Goal: Task Accomplishment & Management: Manage account settings

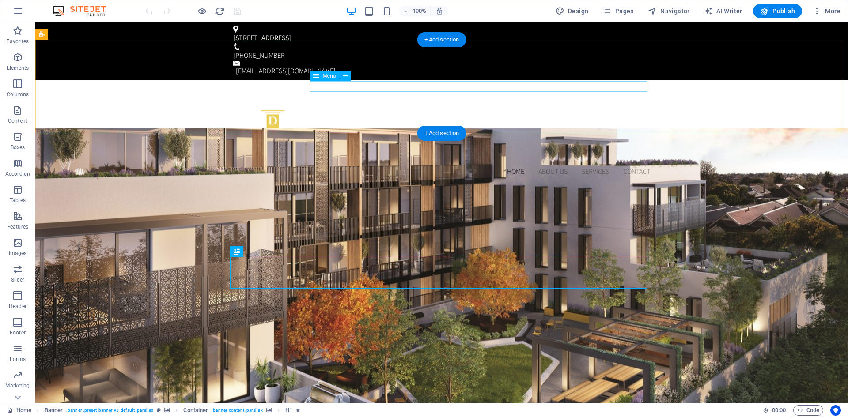
click at [550, 166] on nav "Home About us Services Contact" at bounding box center [441, 171] width 417 height 11
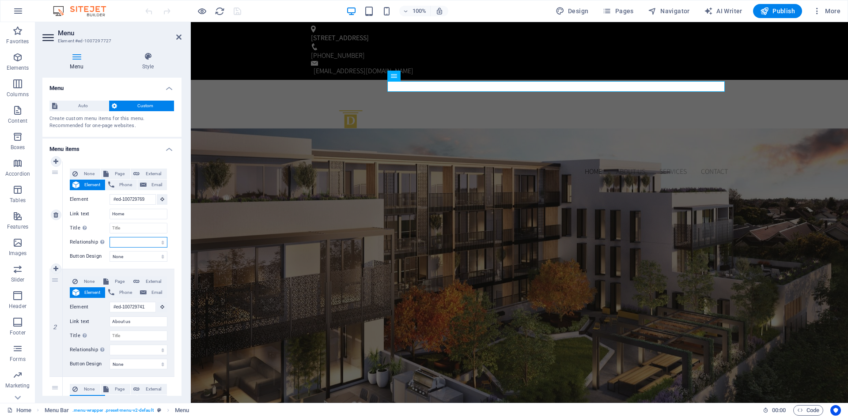
click at [161, 240] on select "alternate author bookmark external help license next nofollow noreferrer noopen…" at bounding box center [138, 242] width 58 height 11
click at [171, 236] on div "None Page External Element Phone Email Page Home Legal Notice Privacy Element #…" at bounding box center [119, 215] width 112 height 107
click at [161, 256] on select "None Default Primary Secondary" at bounding box center [138, 256] width 58 height 11
click at [120, 170] on span "Page" at bounding box center [119, 174] width 16 height 11
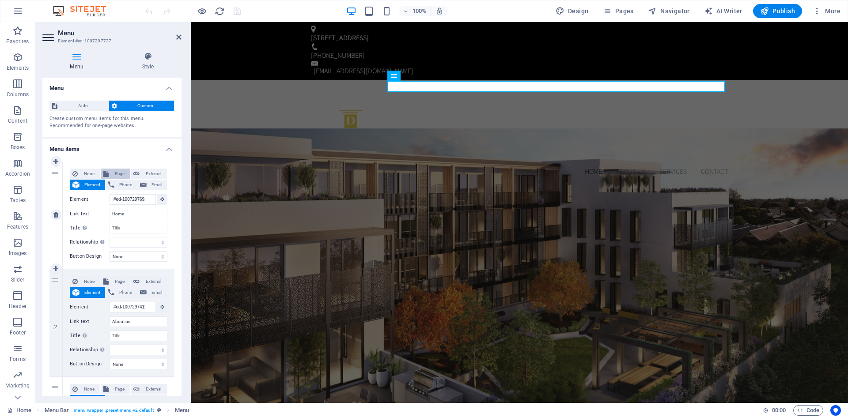
select select
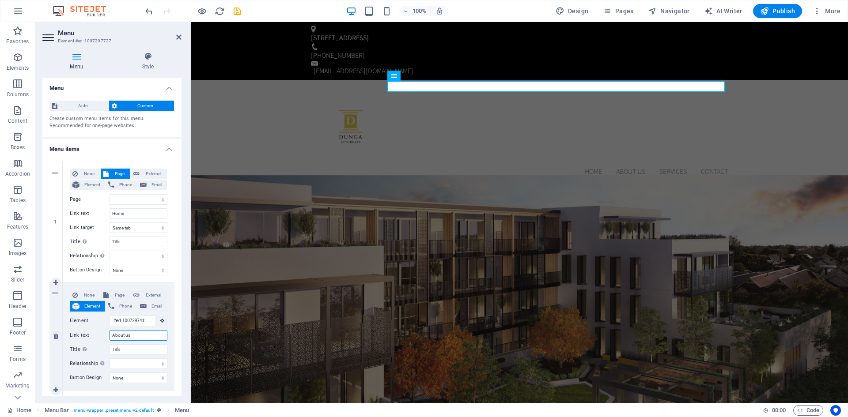
click at [140, 337] on input "About us" at bounding box center [138, 335] width 58 height 11
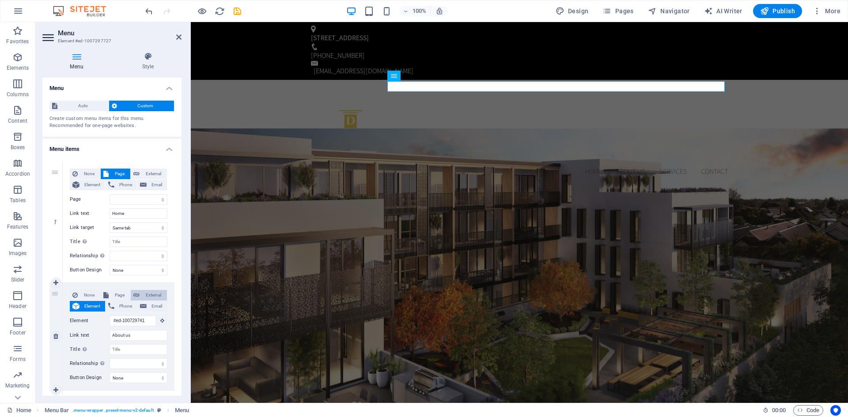
click at [136, 293] on icon at bounding box center [136, 295] width 6 height 11
select select
select select "blank"
select select
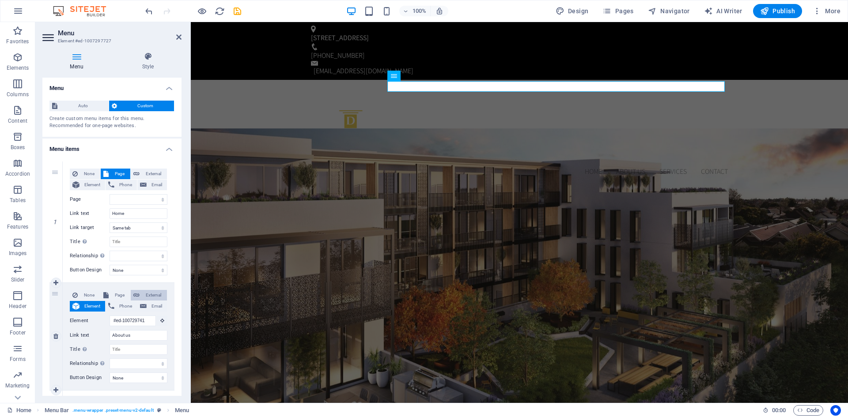
select select
click at [163, 349] on select "New tab Same tab Overlay" at bounding box center [138, 349] width 58 height 11
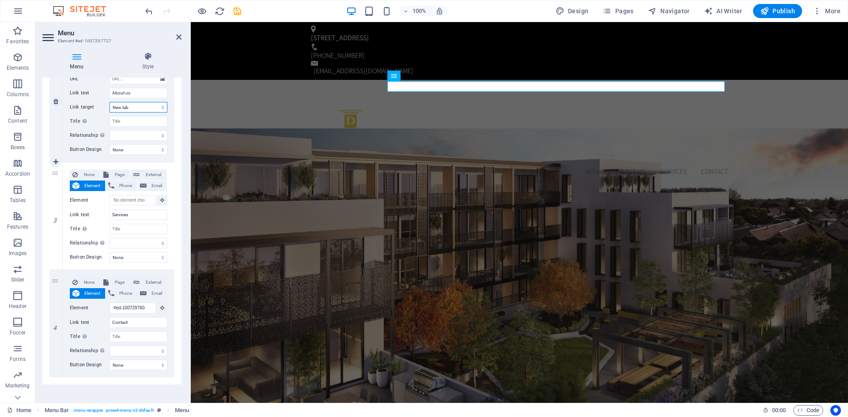
scroll to position [247, 0]
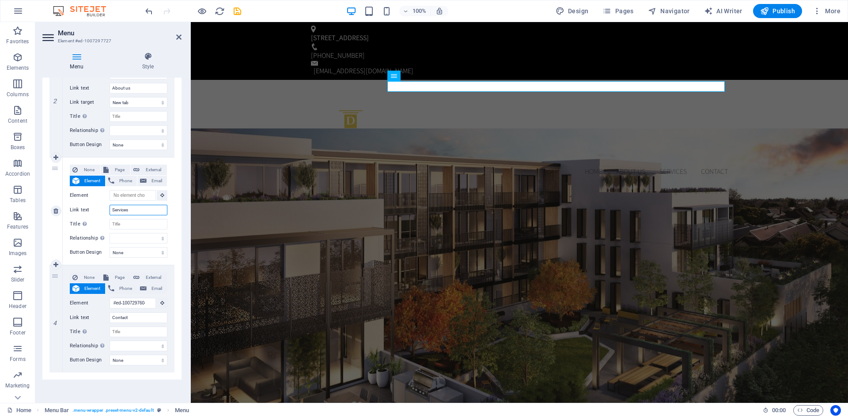
click at [135, 212] on input "Services" at bounding box center [138, 210] width 58 height 11
click at [121, 172] on span "Page" at bounding box center [119, 170] width 16 height 11
select select
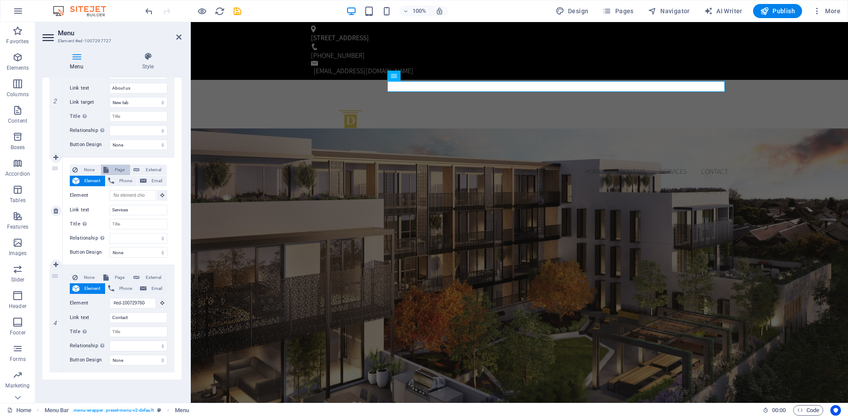
select select
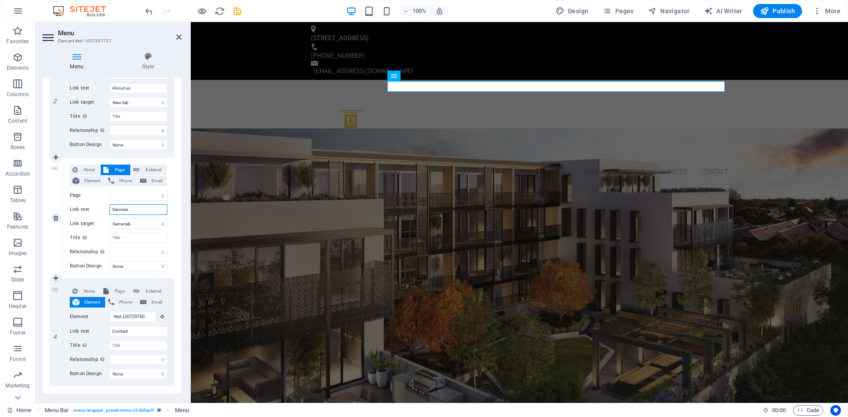
click at [147, 210] on input "Services" at bounding box center [138, 209] width 58 height 11
click at [162, 226] on select "New tab Same tab Overlay" at bounding box center [138, 224] width 58 height 11
select select "overlay"
click at [109, 219] on select "New tab Same tab Overlay" at bounding box center [138, 224] width 58 height 11
select select
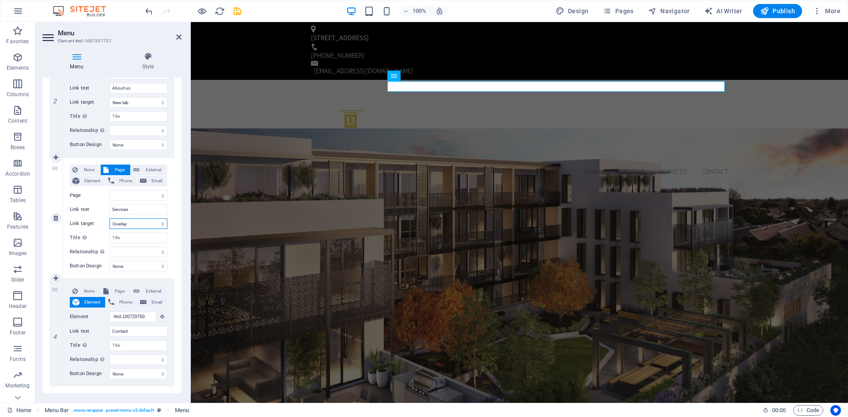
select select
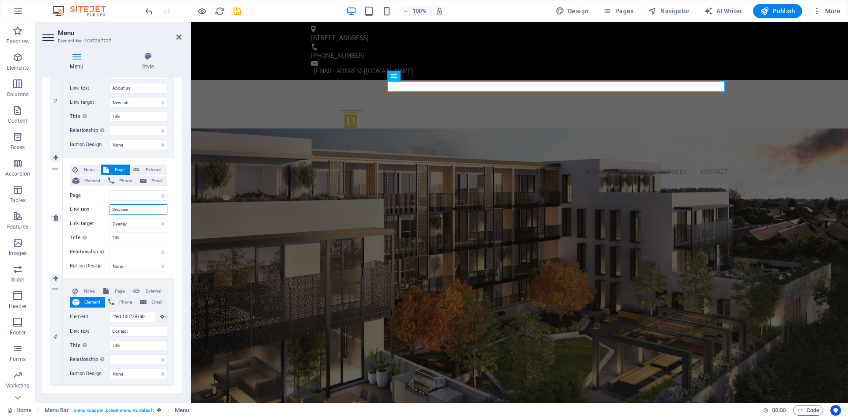
click at [137, 212] on input "Services" at bounding box center [138, 209] width 58 height 11
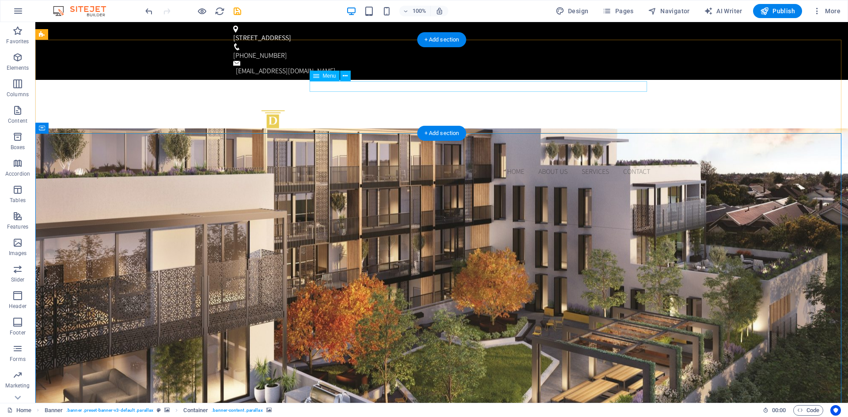
click at [594, 166] on nav "Home About us Services Contact" at bounding box center [441, 171] width 417 height 11
select select
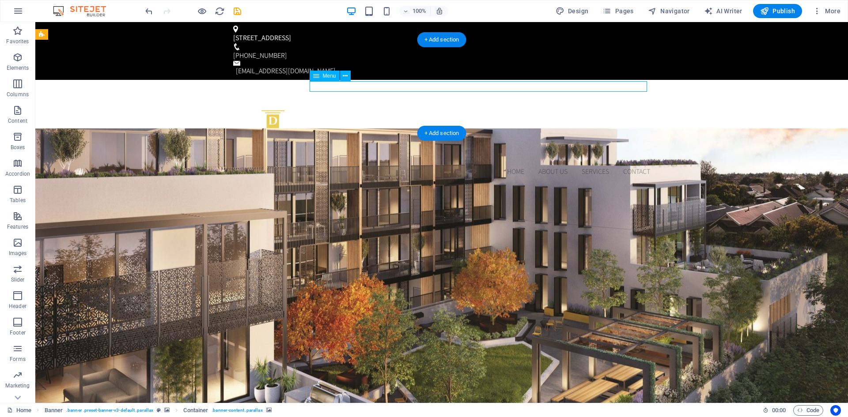
select select "overlay"
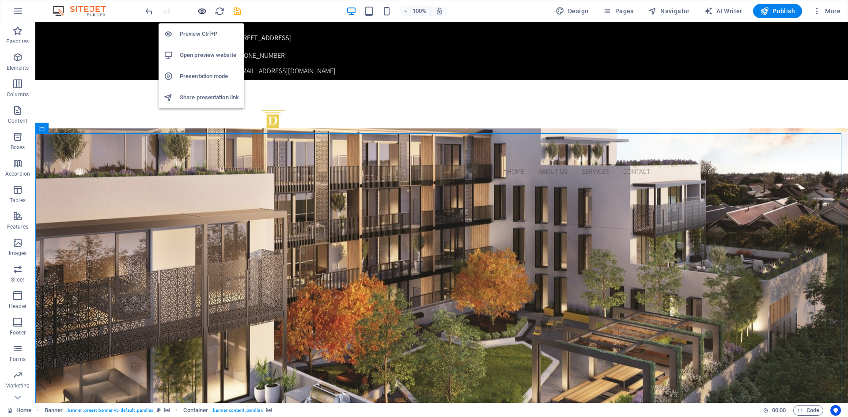
click at [204, 10] on icon "button" at bounding box center [202, 11] width 10 height 10
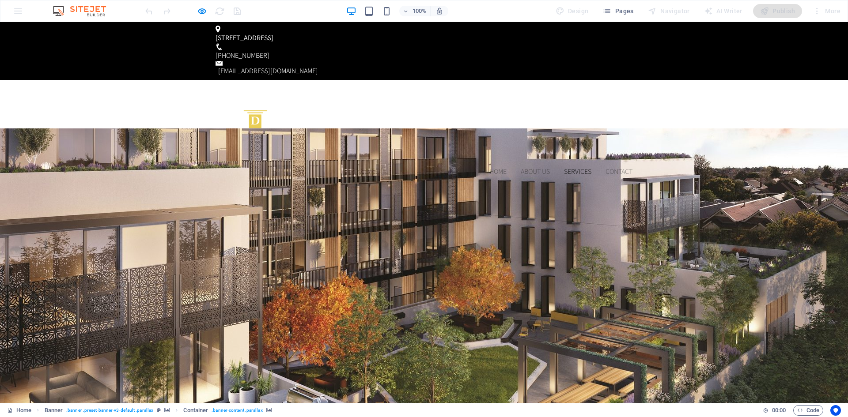
click at [582, 168] on link "Services" at bounding box center [577, 171] width 27 height 7
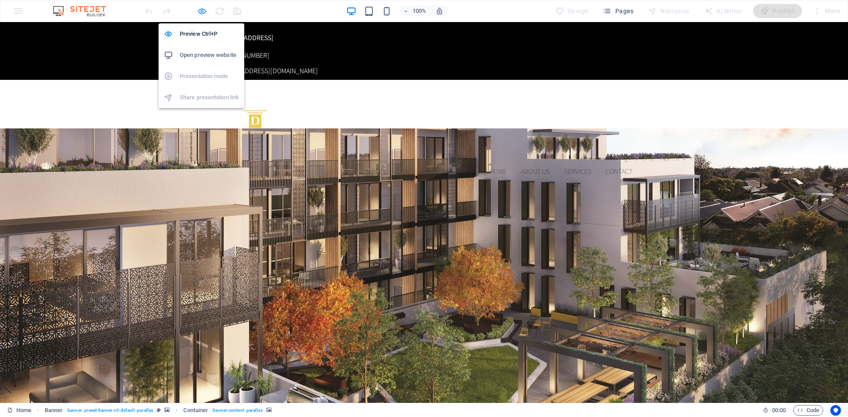
click at [201, 10] on icon "button" at bounding box center [202, 11] width 10 height 10
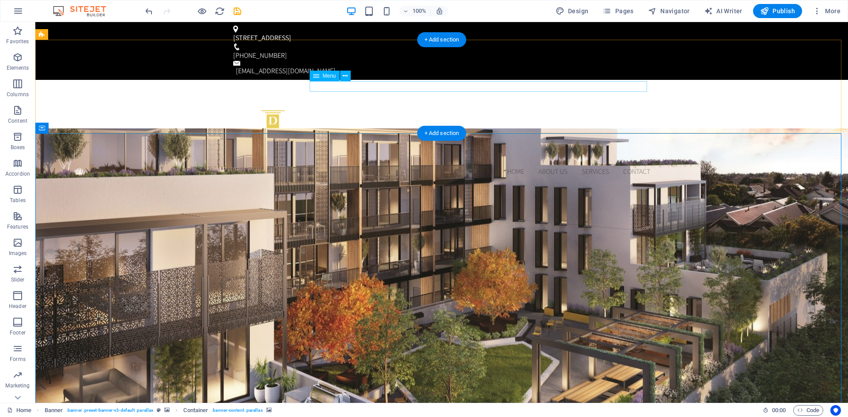
click at [573, 166] on nav "Home About us Services Contact" at bounding box center [441, 171] width 417 height 11
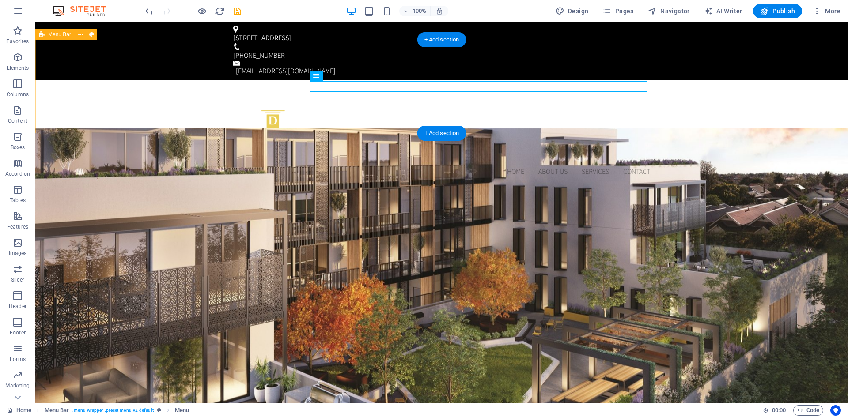
click at [565, 92] on div "Home About us Services Contact Menu" at bounding box center [441, 132] width 812 height 104
select select "header"
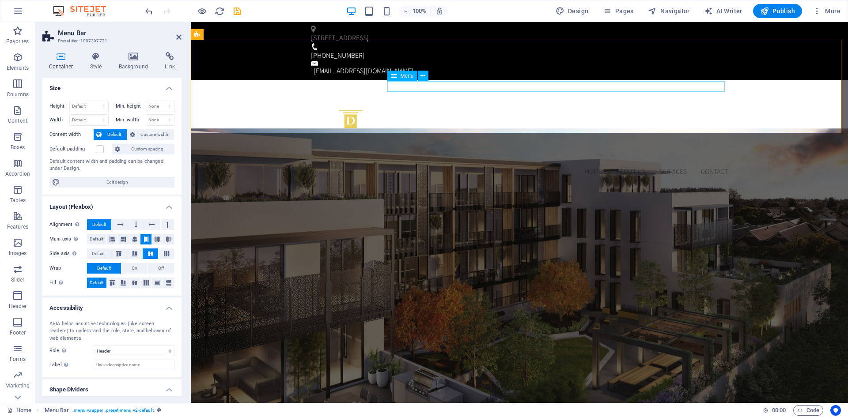
click at [637, 166] on nav "Home About us Services Contact" at bounding box center [519, 171] width 417 height 11
select select
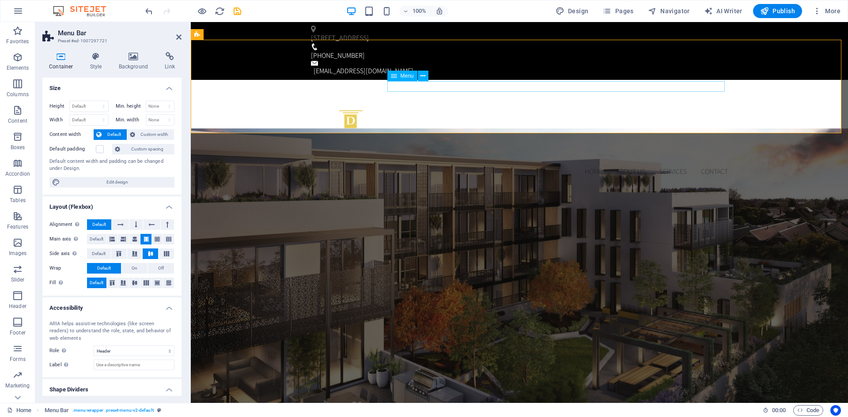
select select "overlay"
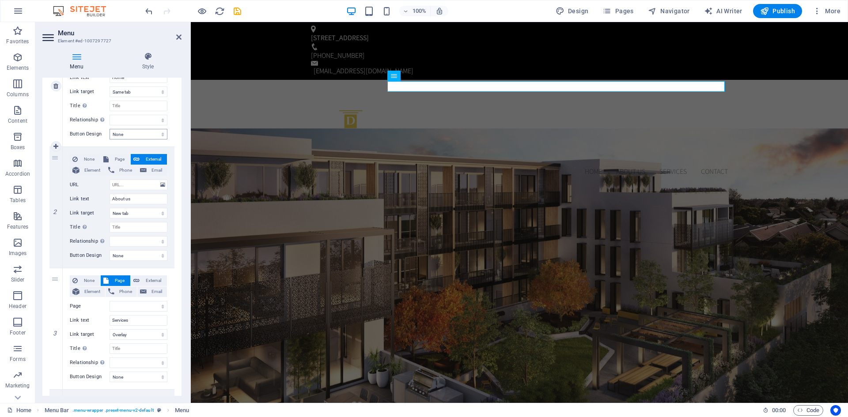
scroll to position [136, 0]
click at [163, 333] on select "New tab Same tab Overlay" at bounding box center [138, 334] width 58 height 11
select select
click at [109, 329] on select "New tab Same tab Overlay" at bounding box center [138, 334] width 58 height 11
select select
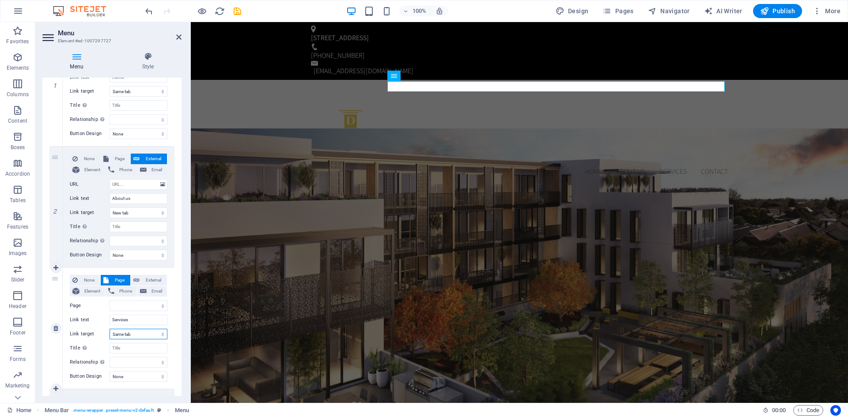
select select
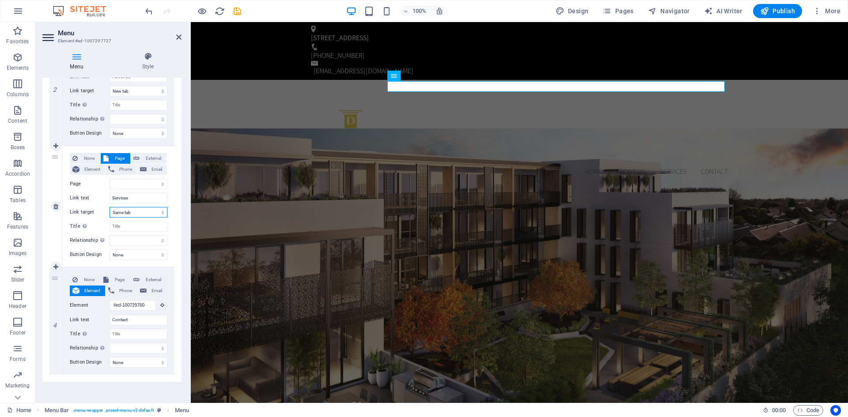
scroll to position [262, 0]
click at [788, 11] on span "Publish" at bounding box center [777, 11] width 35 height 9
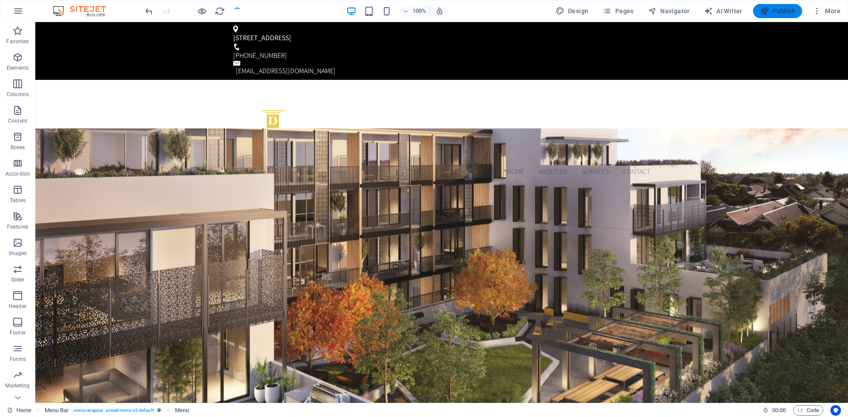
checkbox input "false"
